Goal: Find specific page/section: Find specific page/section

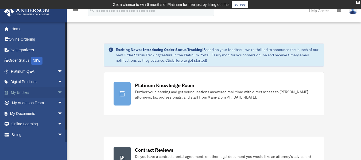
click at [30, 91] on link "My Entities arrow_drop_down" at bounding box center [37, 92] width 67 height 11
click at [58, 91] on span "arrow_drop_down" at bounding box center [62, 92] width 11 height 11
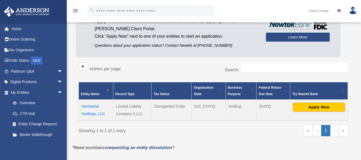
scroll to position [60, 0]
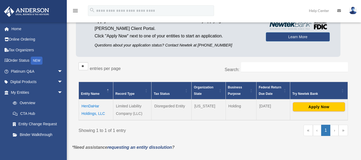
click at [92, 106] on td "HenDaHar Holdings, LLC" at bounding box center [96, 109] width 34 height 21
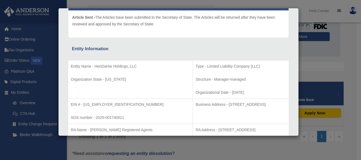
scroll to position [0, 0]
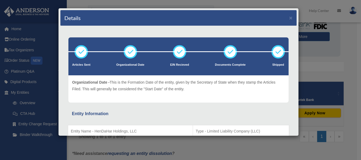
click at [318, 60] on div "Details × Articles Sent Organizational Date" at bounding box center [180, 80] width 361 height 160
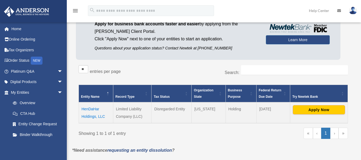
scroll to position [57, 0]
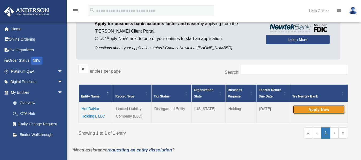
click at [310, 109] on button "Apply Now" at bounding box center [319, 109] width 52 height 9
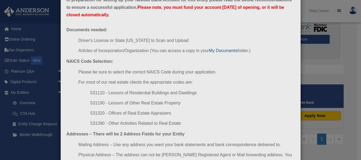
scroll to position [34, 0]
click at [319, 60] on div "Newtek Application Information × In preparation for setting up your Newtek Bank…" at bounding box center [180, 80] width 361 height 160
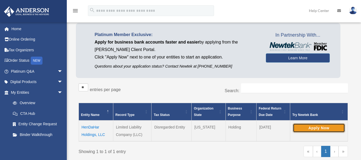
scroll to position [41, 0]
